Goal: Task Accomplishment & Management: Use online tool/utility

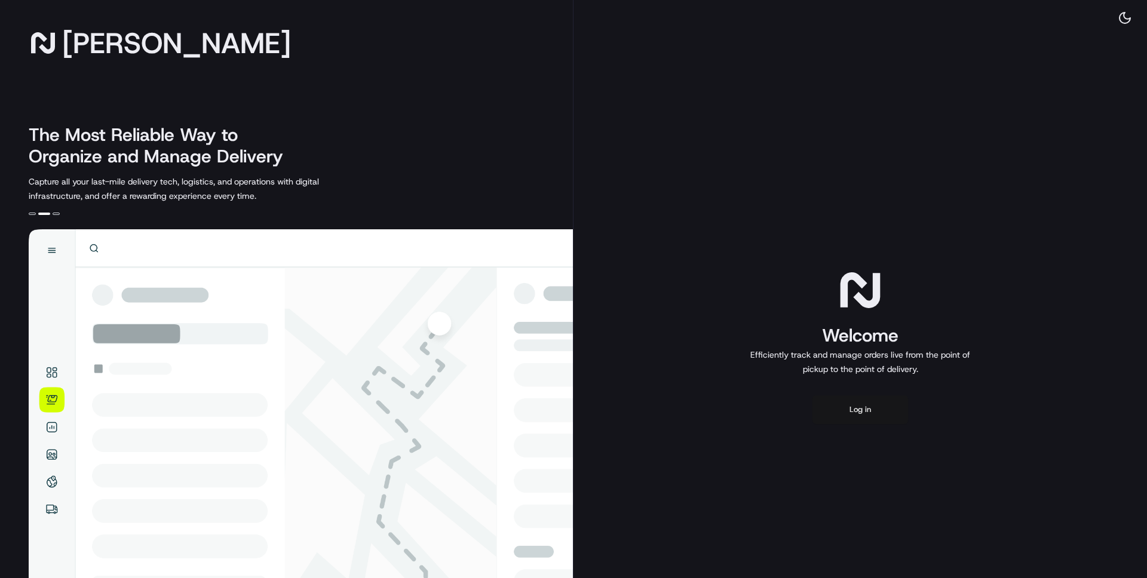
click at [845, 400] on button "Log in" at bounding box center [860, 409] width 96 height 29
click at [841, 418] on button "Log in" at bounding box center [860, 409] width 96 height 29
